Goal: Transaction & Acquisition: Purchase product/service

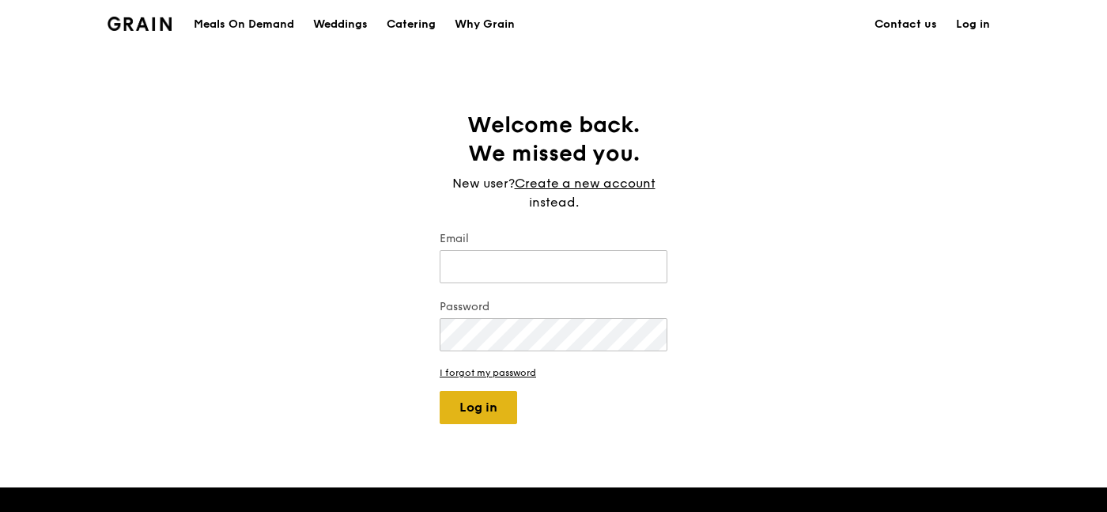
type input "[EMAIL_ADDRESS][DOMAIN_NAME]"
click at [478, 408] on button "Log in" at bounding box center [478, 407] width 77 height 33
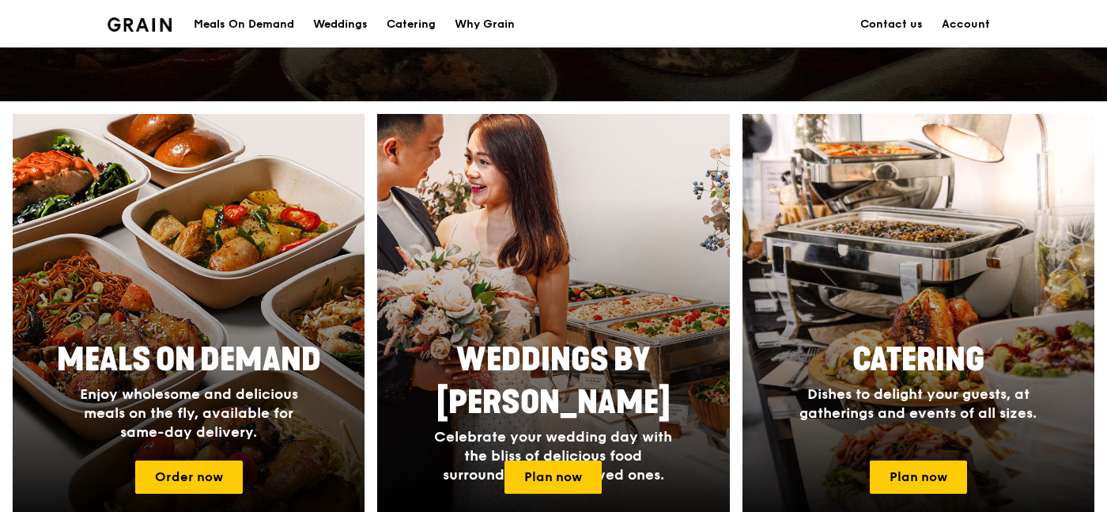
scroll to position [675, 0]
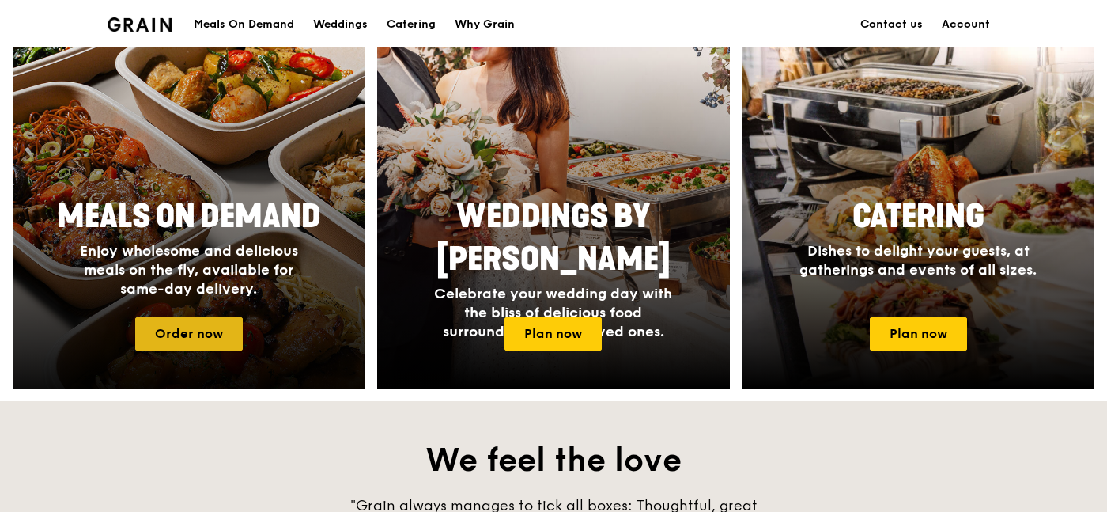
click at [211, 333] on link "Order now" at bounding box center [189, 333] width 108 height 33
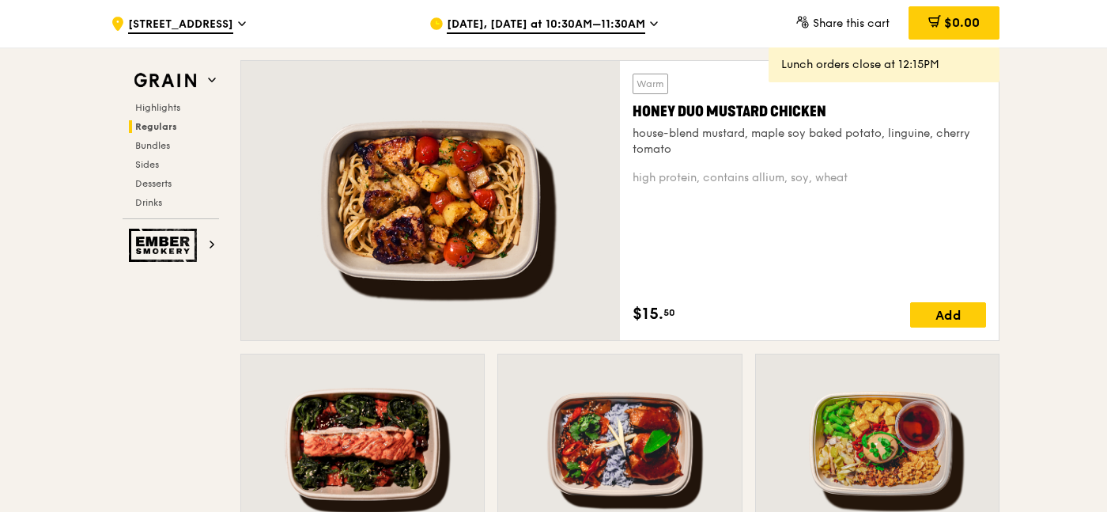
scroll to position [1250, 0]
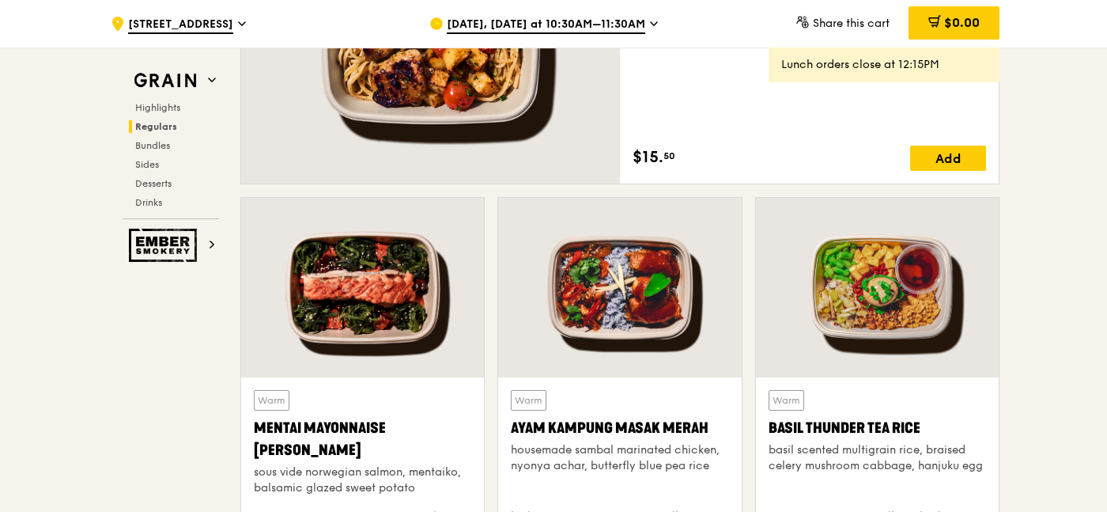
click at [641, 26] on div "[DATE], [DATE] at 10:30AM–11:30AM" at bounding box center [575, 23] width 293 height 47
